Goal: Task Accomplishment & Management: Complete application form

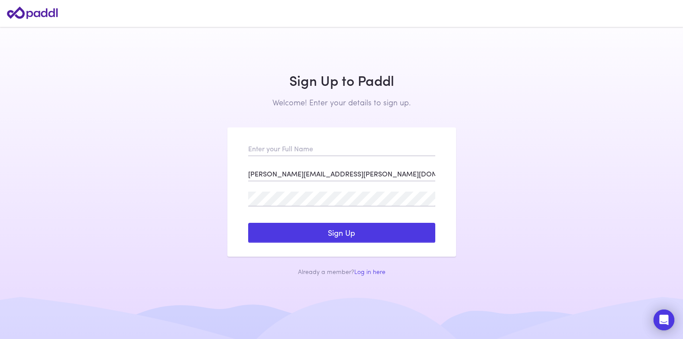
click at [336, 234] on button "Sign Up" at bounding box center [341, 233] width 187 height 20
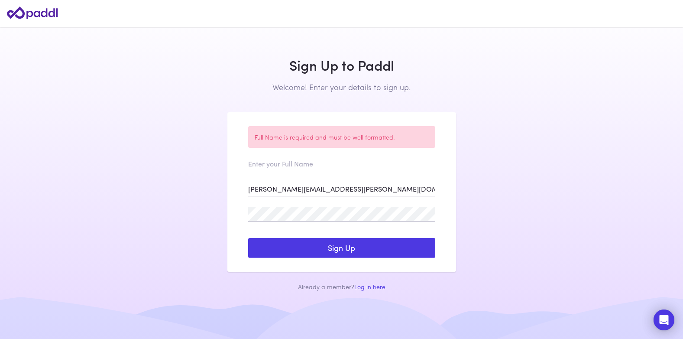
click at [308, 164] on input "text" at bounding box center [341, 163] width 187 height 15
type input "Georgette Tarabay"
click at [376, 286] on link "Log in here" at bounding box center [369, 287] width 31 height 10
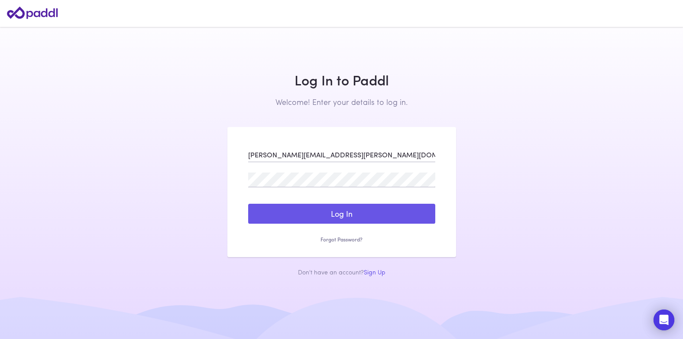
click at [353, 212] on button "Log In" at bounding box center [341, 213] width 187 height 20
